Goal: Information Seeking & Learning: Learn about a topic

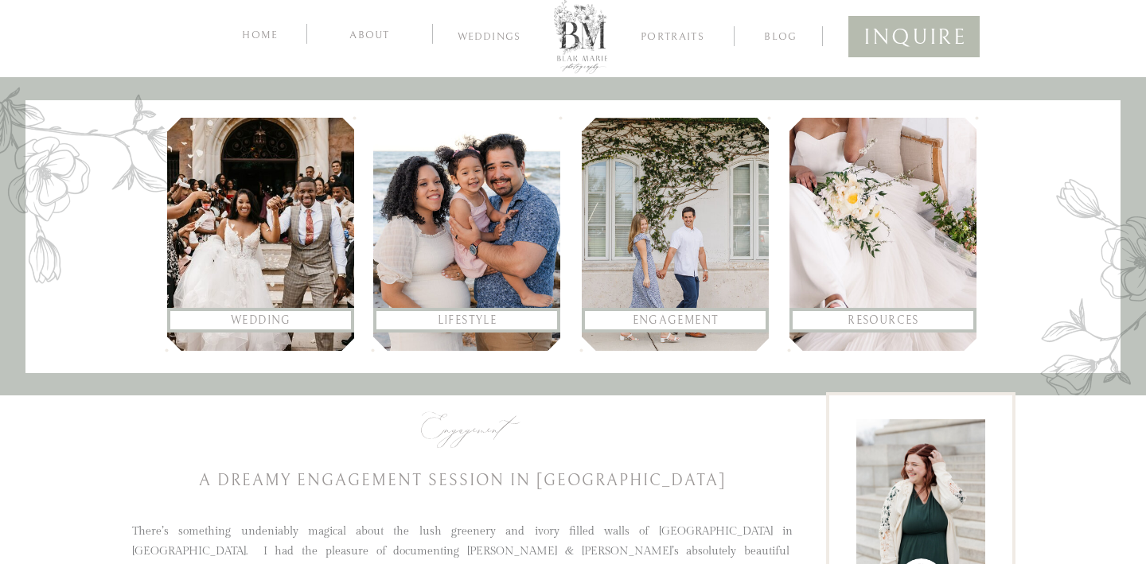
click at [665, 322] on nav "Engagement" at bounding box center [675, 320] width 169 height 19
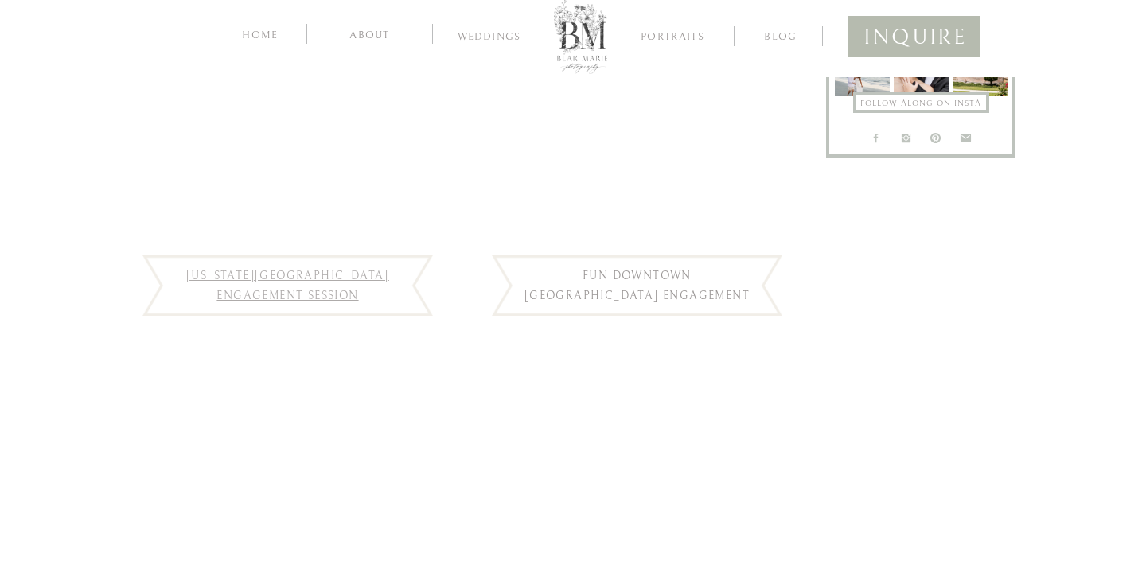
scroll to position [1070, 0]
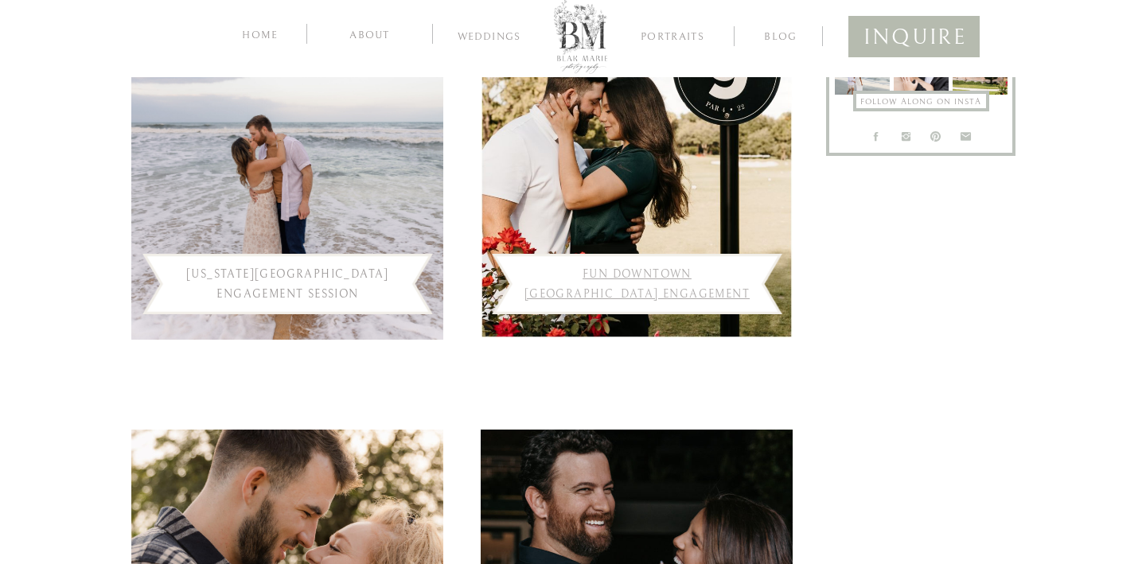
click at [643, 295] on link "Fun Downtown Winter Park Engagement Photos" at bounding box center [637, 294] width 225 height 53
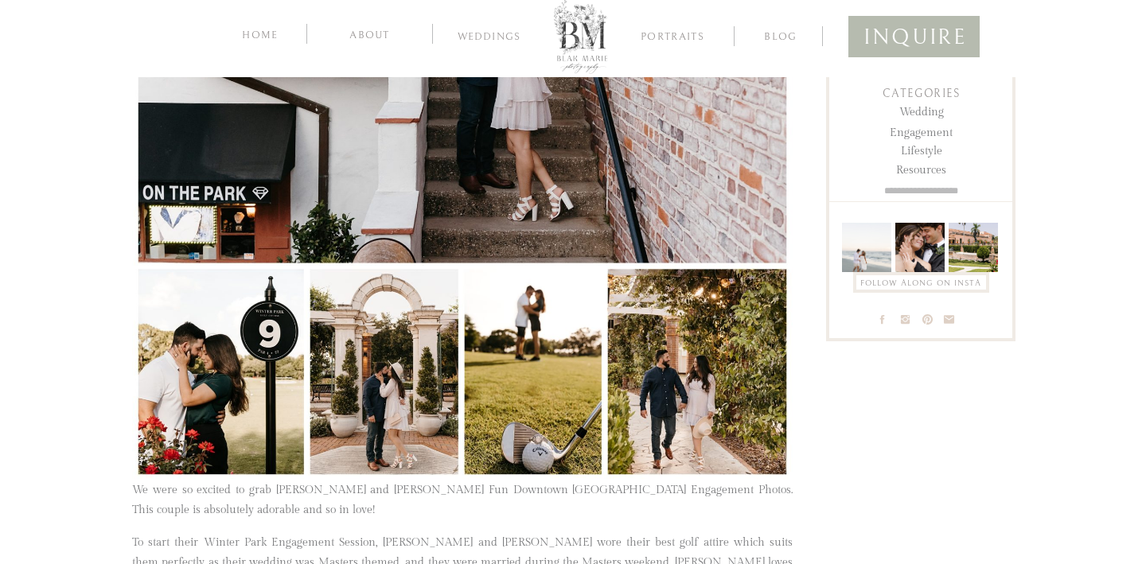
scroll to position [699, 0]
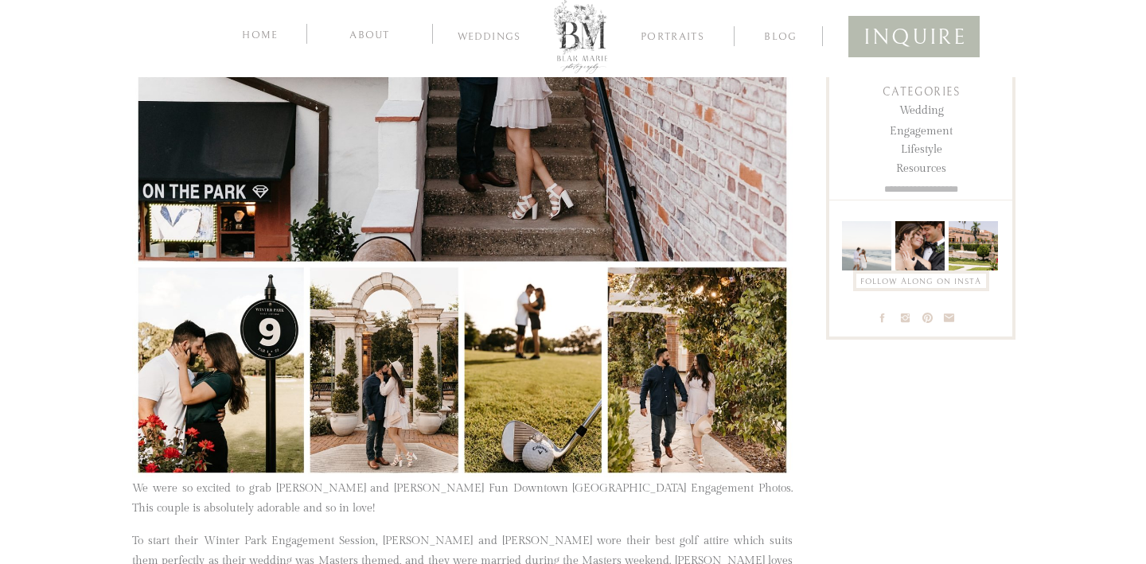
click at [357, 388] on img at bounding box center [462, 151] width 661 height 656
click at [408, 386] on img at bounding box center [462, 151] width 661 height 656
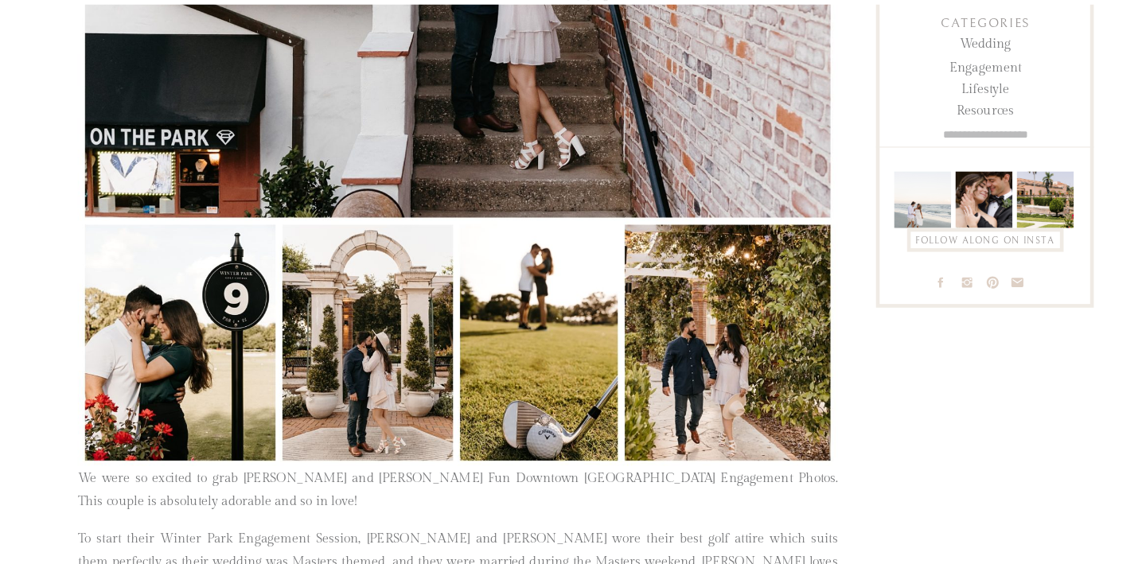
scroll to position [697, 0]
